Goal: Find specific page/section: Find specific page/section

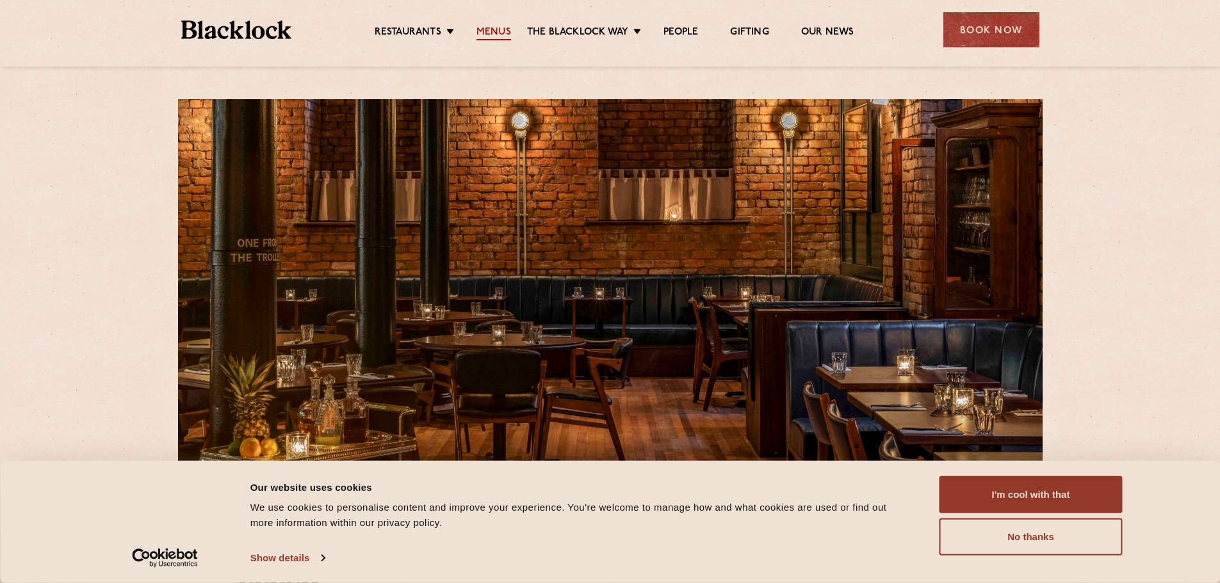
click at [501, 31] on link "Menus" at bounding box center [493, 33] width 35 height 14
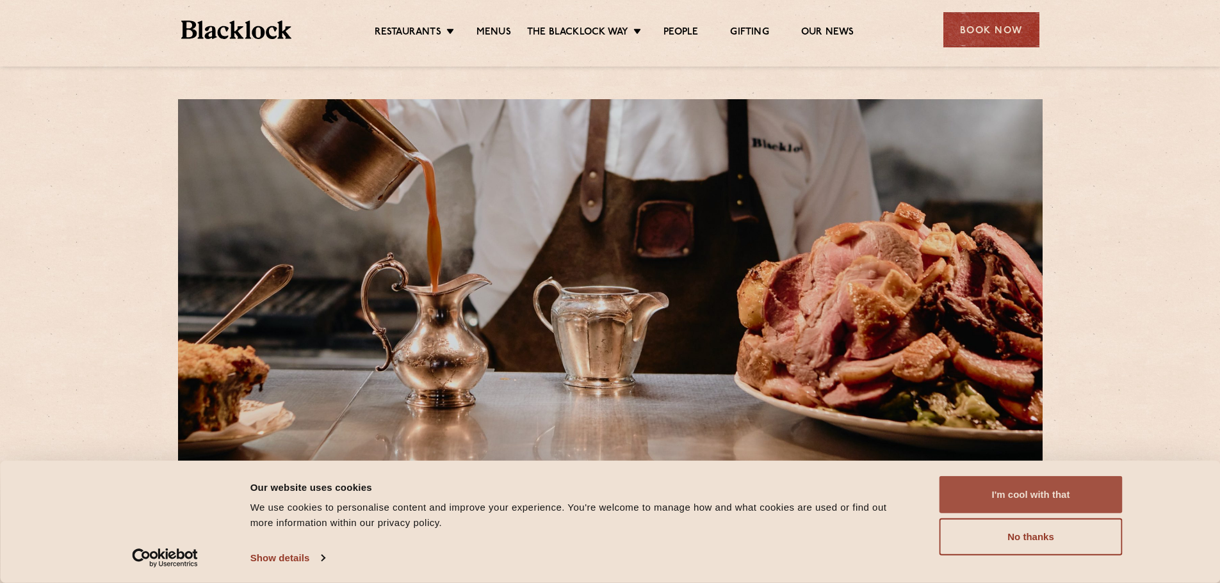
click at [1065, 490] on button "I'm cool with that" at bounding box center [1030, 494] width 183 height 37
